Goal: Information Seeking & Learning: Learn about a topic

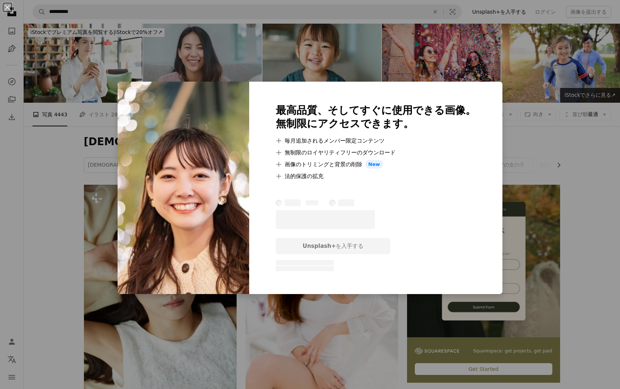
scroll to position [538, 0]
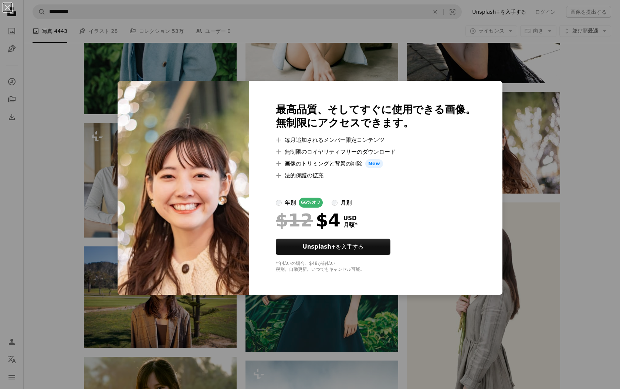
click at [603, 163] on div "An X shape 最高品質、そしてすぐに使用できる画像。 無制限にアクセスできます。 A plus sign 毎月追加されるメンバー限定コンテンツ A p…" at bounding box center [310, 194] width 620 height 389
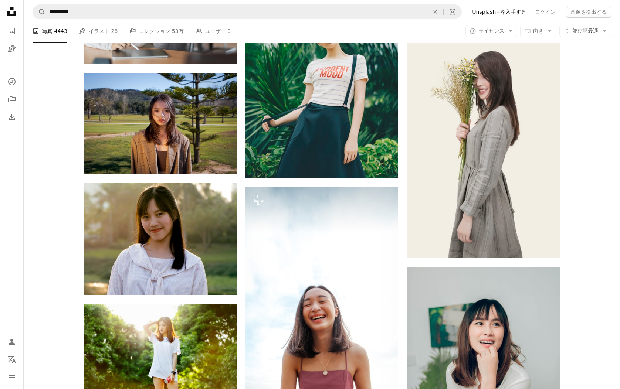
scroll to position [708, 0]
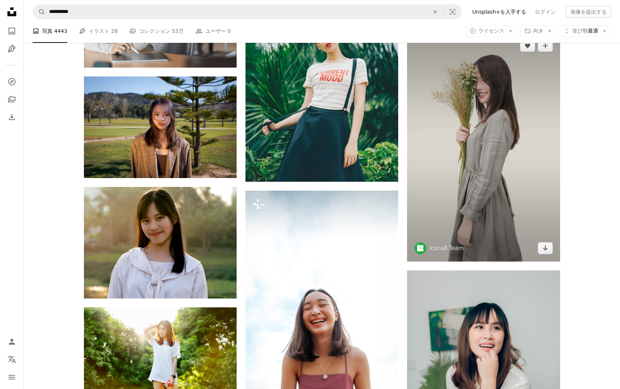
click at [473, 156] on img at bounding box center [483, 147] width 153 height 229
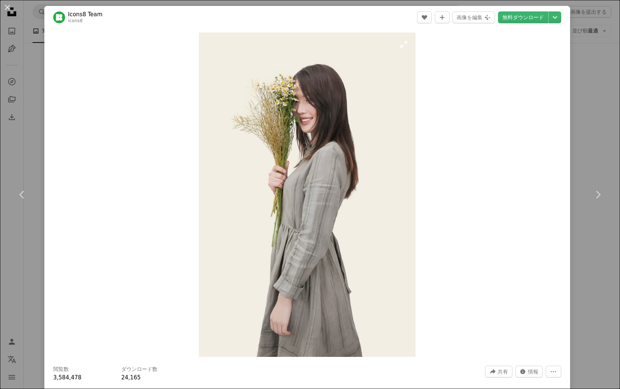
click at [329, 179] on img "この画像でズームインする" at bounding box center [307, 195] width 216 height 325
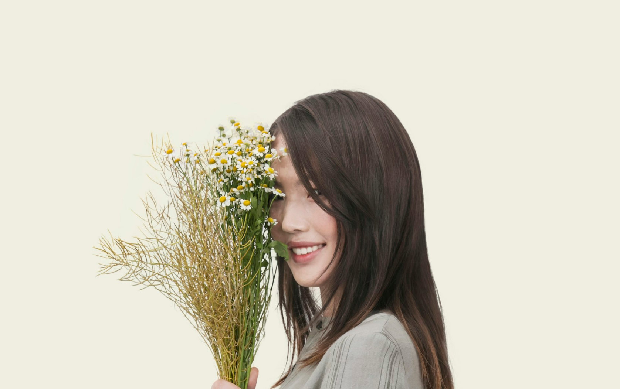
scroll to position [271, 0]
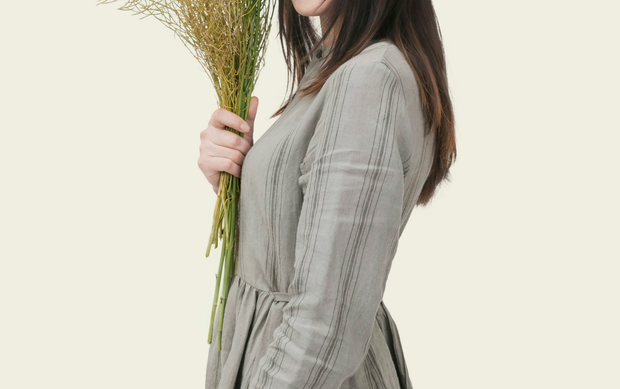
click at [329, 179] on img "この画像でズームアウトする" at bounding box center [310, 195] width 621 height 932
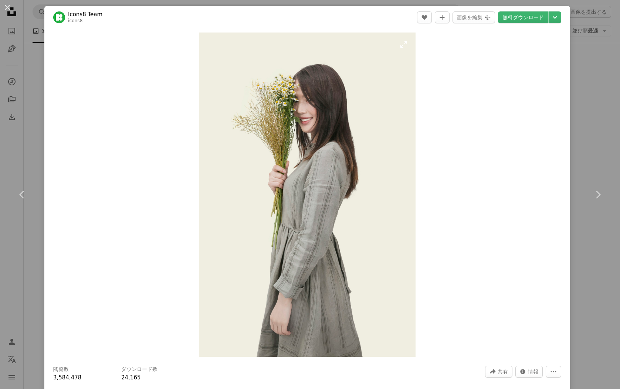
click at [329, 179] on img "この画像でズームインする" at bounding box center [307, 195] width 216 height 325
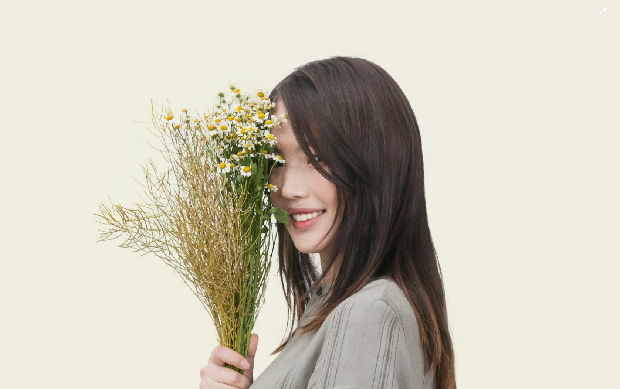
scroll to position [0, 0]
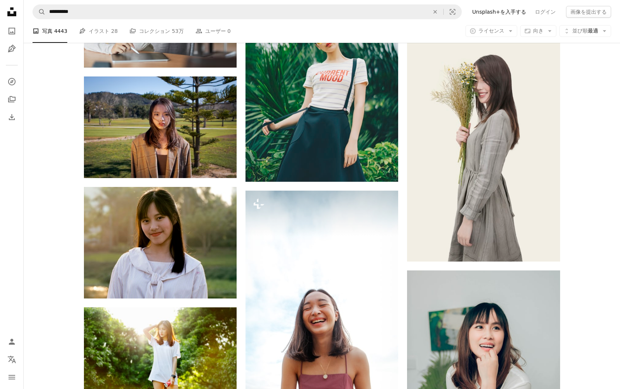
drag, startPoint x: 301, startPoint y: 302, endPoint x: 503, endPoint y: 0, distance: 363.0
